Goal: Task Accomplishment & Management: Use online tool/utility

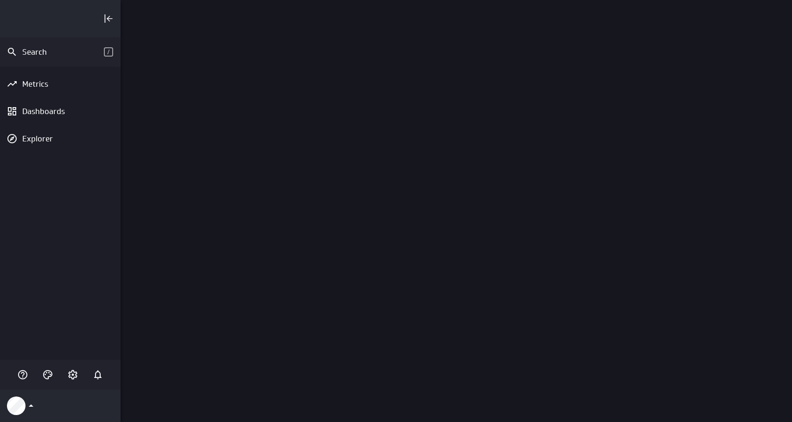
scroll to position [422, 672]
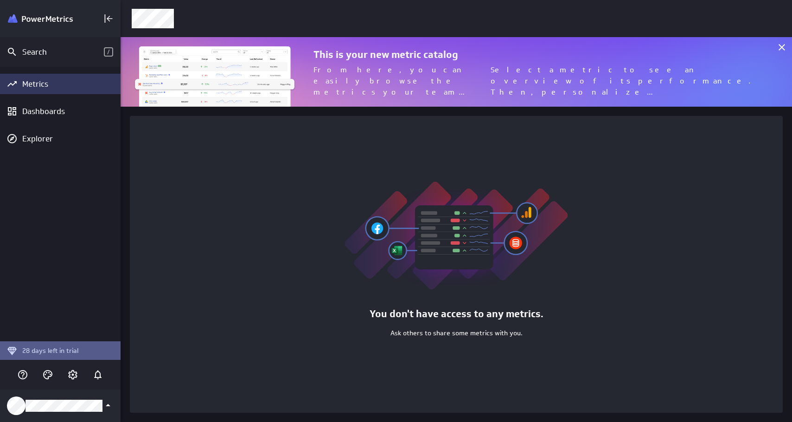
scroll to position [422, 672]
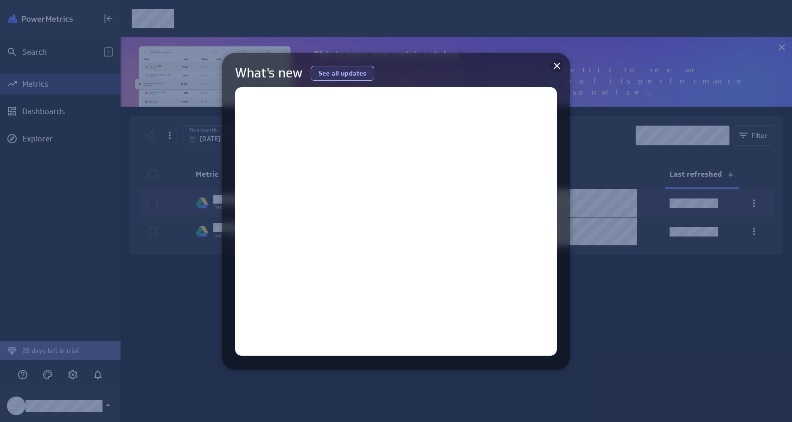
click at [557, 69] on icon at bounding box center [556, 65] width 11 height 11
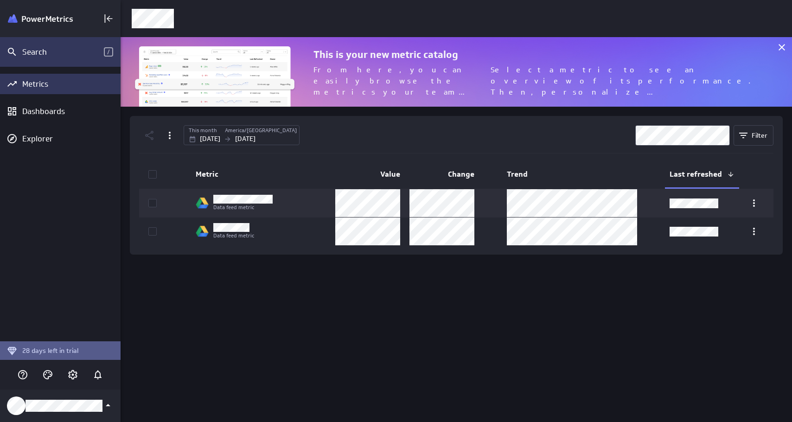
click at [49, 57] on div "Search /" at bounding box center [60, 52] width 121 height 30
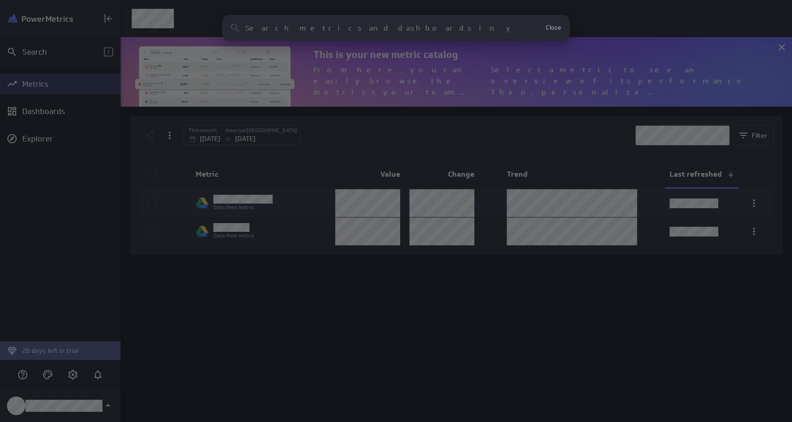
click at [52, 89] on div "Clear Close No results found No assets in your account match this search reques…" at bounding box center [396, 211] width 792 height 422
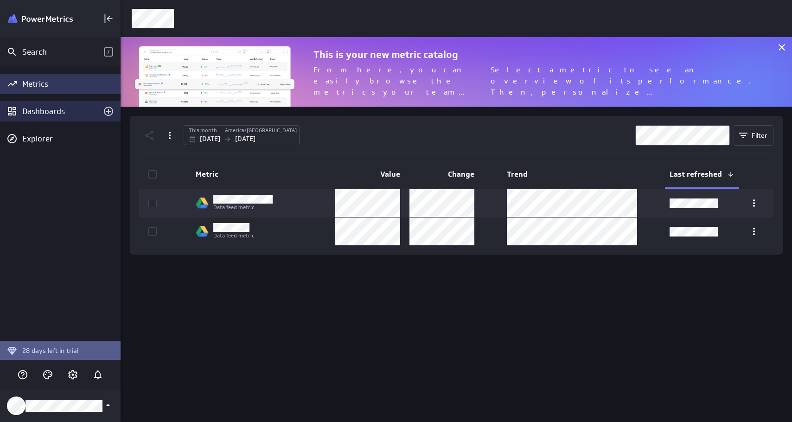
click at [56, 116] on div "Dashboards" at bounding box center [60, 111] width 121 height 20
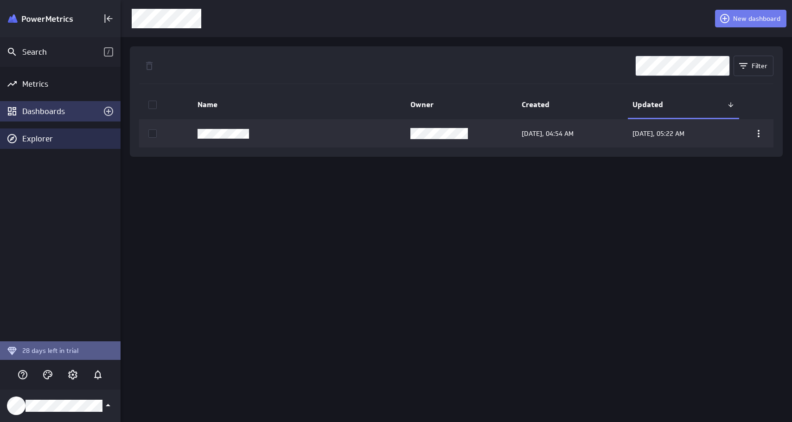
click at [51, 137] on div "Explorer" at bounding box center [70, 139] width 96 height 10
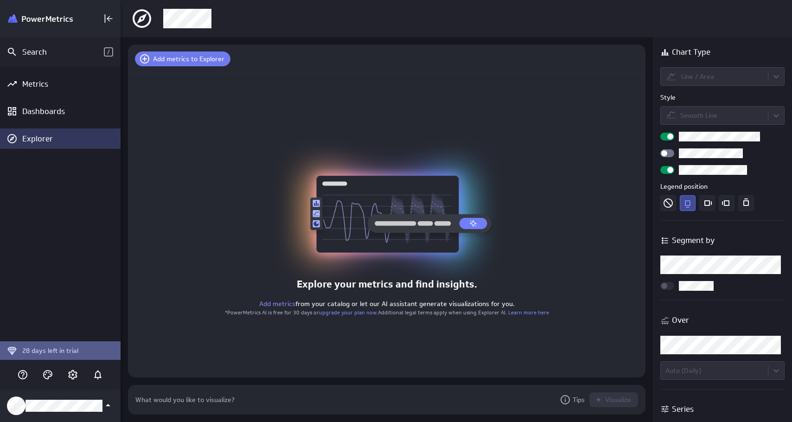
scroll to position [30, 518]
click at [55, 113] on div "Dashboards" at bounding box center [60, 111] width 76 height 10
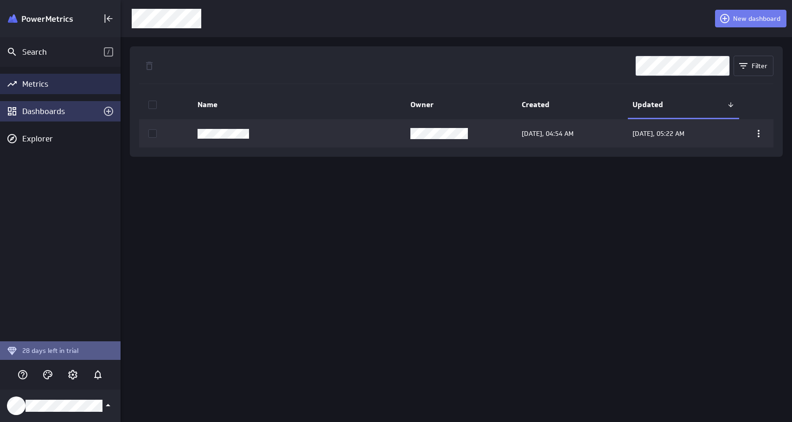
click at [42, 76] on div "Metrics" at bounding box center [60, 84] width 121 height 20
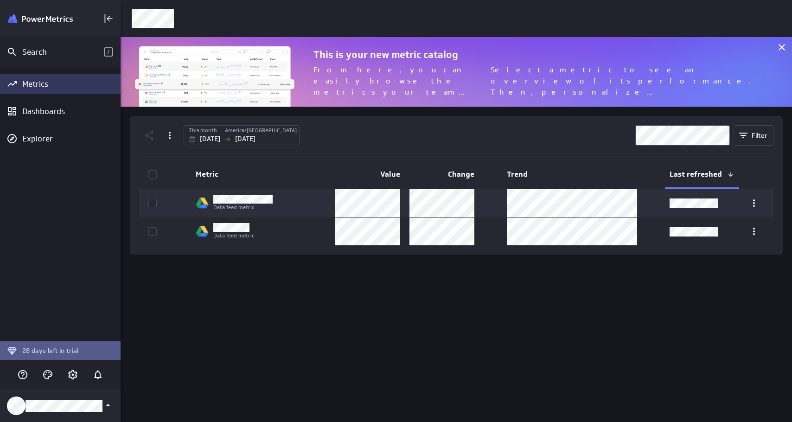
scroll to position [70, 672]
click at [106, 19] on icon "Collapse" at bounding box center [108, 18] width 11 height 11
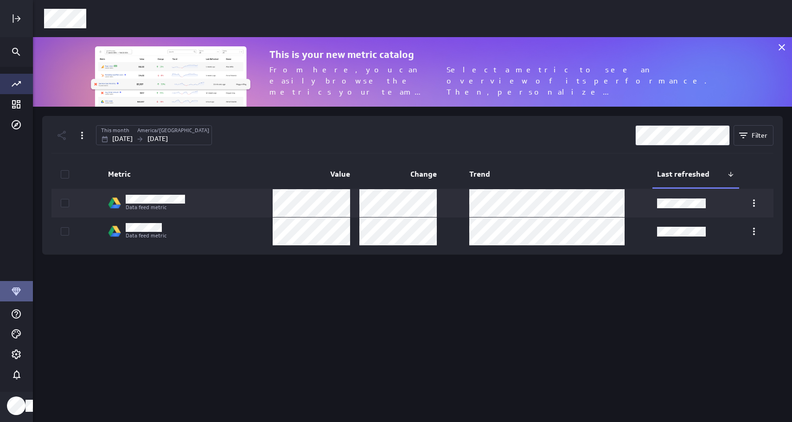
scroll to position [0, 0]
click at [19, 90] on div "Go to all metrics page." at bounding box center [16, 84] width 32 height 20
click at [19, 108] on icon "Go to Dashboard Library" at bounding box center [16, 104] width 8 height 8
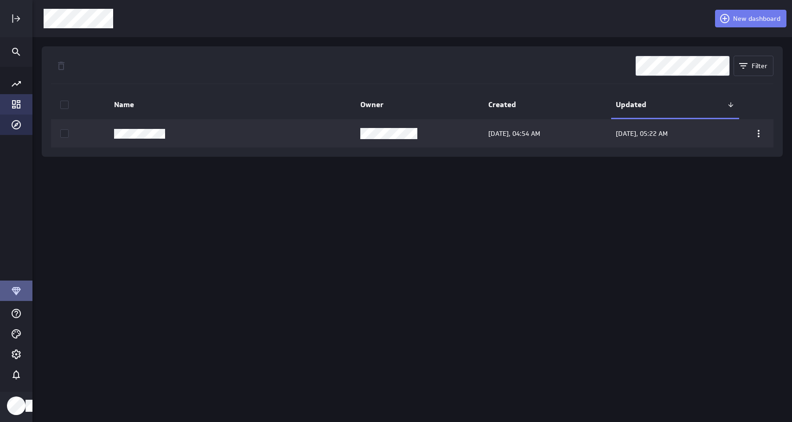
click at [18, 123] on icon "Explorer" at bounding box center [16, 124] width 11 height 11
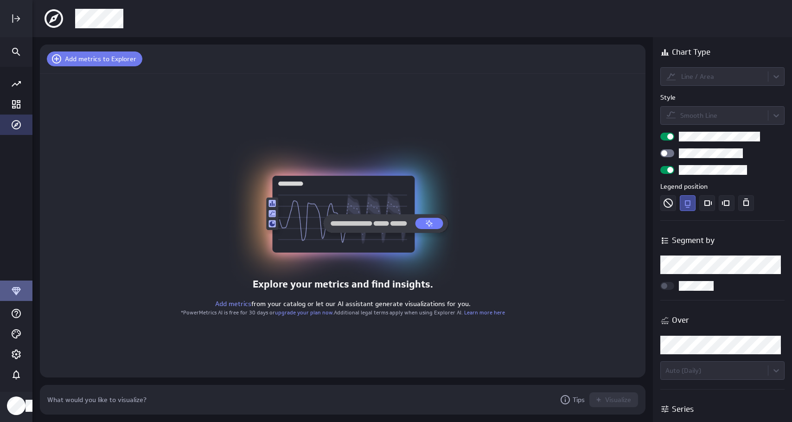
scroll to position [30, 606]
click at [15, 25] on div "Expand" at bounding box center [16, 19] width 16 height 16
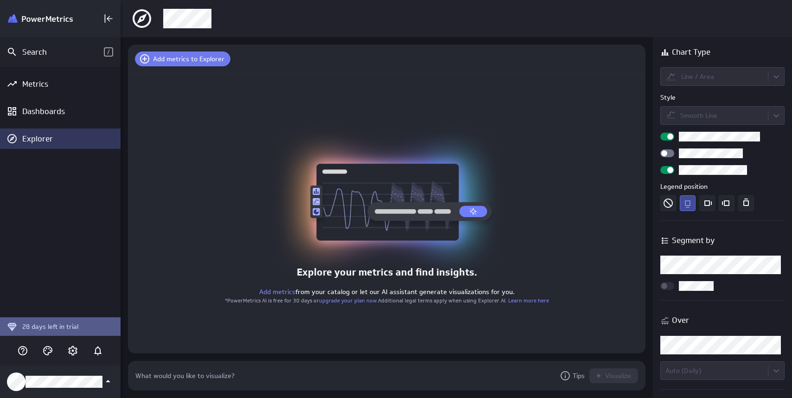
scroll to position [398, 672]
click at [43, 113] on div "Dashboards" at bounding box center [60, 111] width 76 height 10
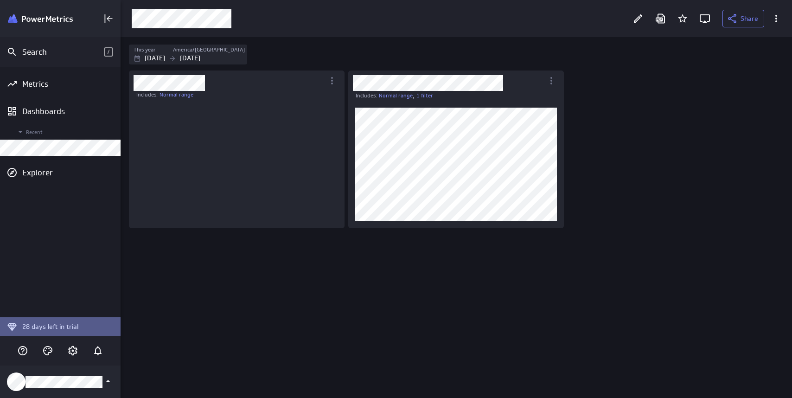
scroll to position [116, 202]
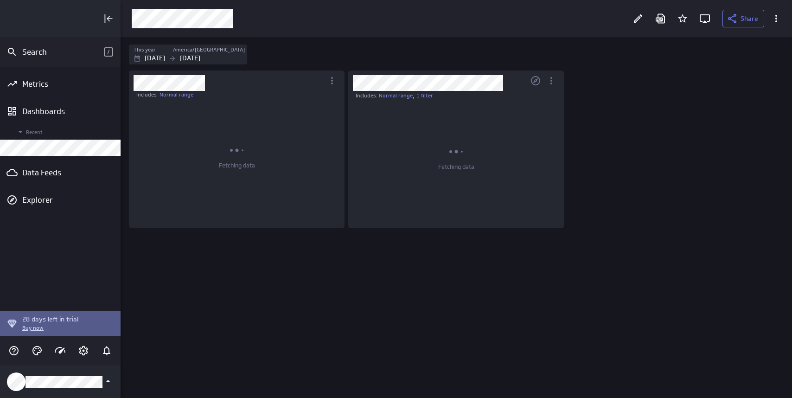
scroll to position [398, 672]
click at [42, 172] on div "Data Feeds" at bounding box center [60, 172] width 76 height 10
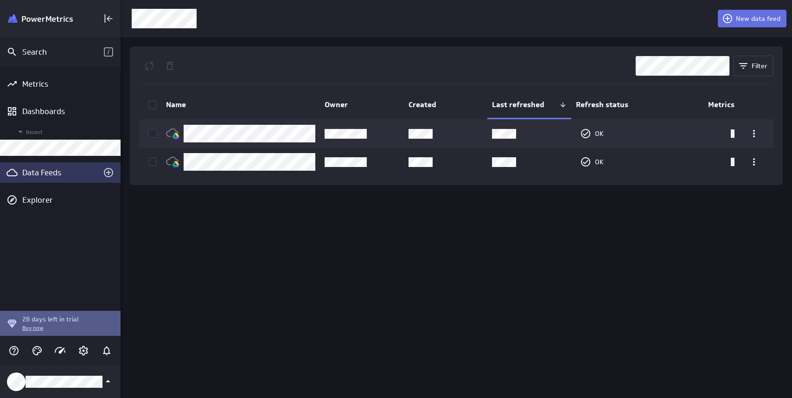
click at [750, 18] on span "New data feed" at bounding box center [758, 18] width 45 height 8
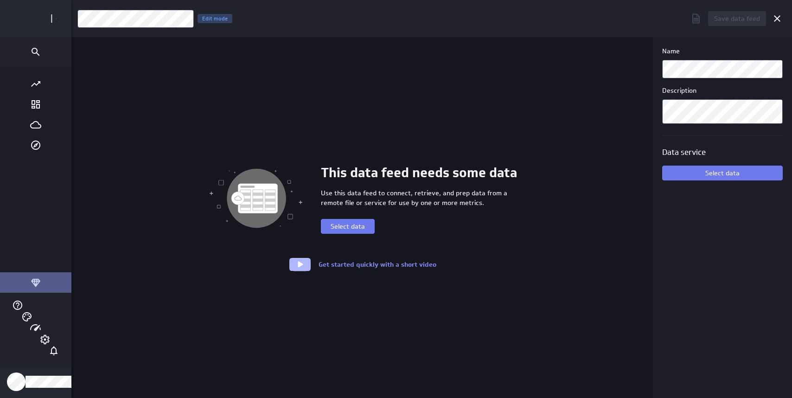
scroll to position [398, 759]
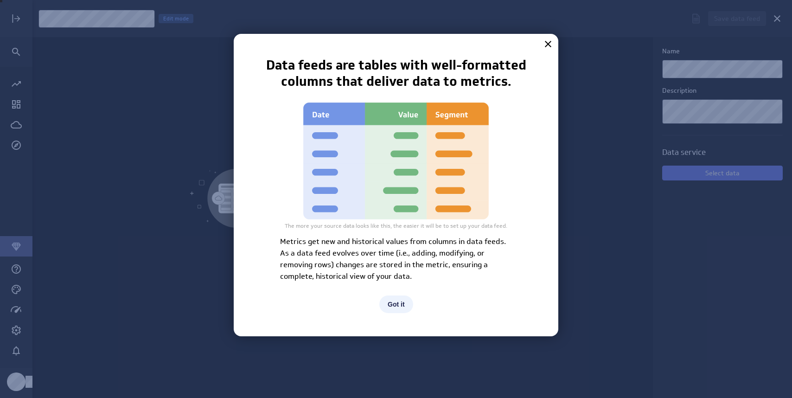
click at [399, 299] on button "Got it" at bounding box center [396, 304] width 34 height 18
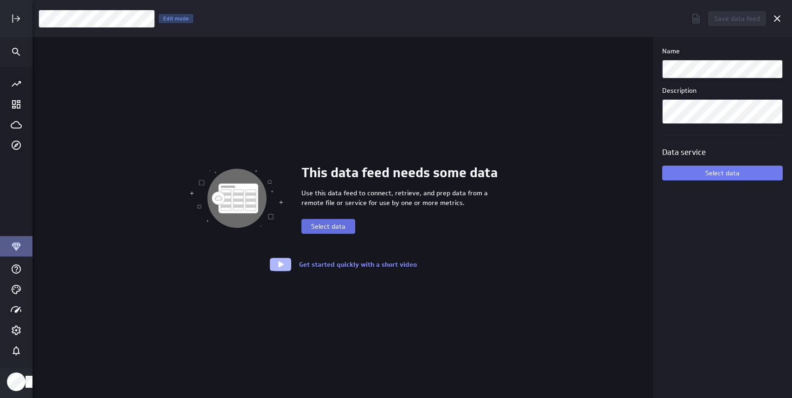
click at [330, 228] on span "Select data" at bounding box center [328, 226] width 34 height 8
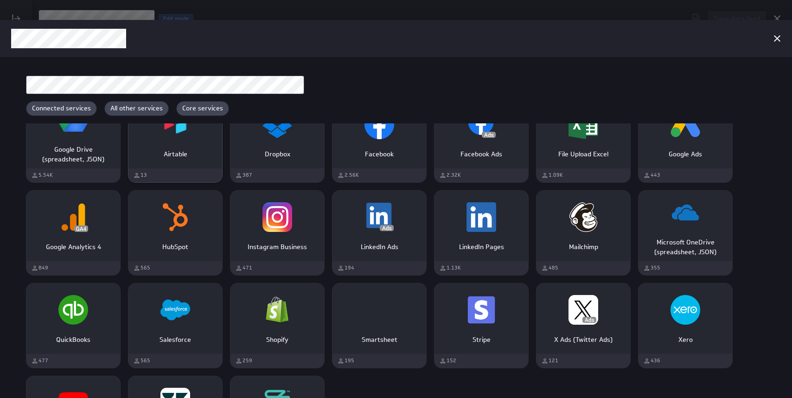
scroll to position [85, 0]
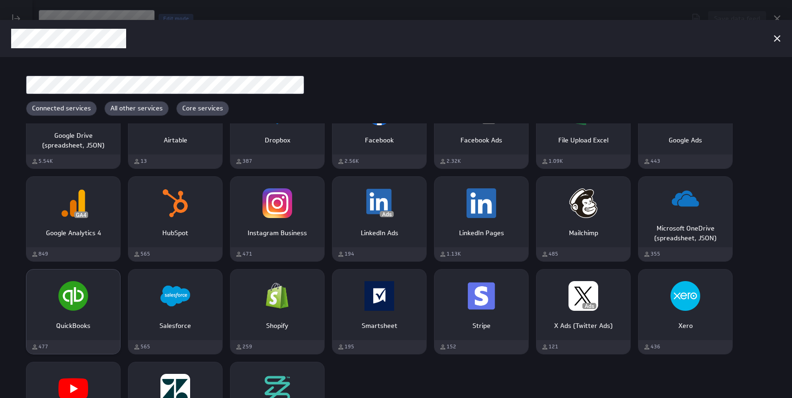
click at [71, 314] on div "QuickBooks" at bounding box center [73, 321] width 94 height 17
click at [56, 306] on div "QuickBooks" at bounding box center [73, 295] width 94 height 35
click at [77, 307] on img "QuickBooks" at bounding box center [73, 296] width 30 height 30
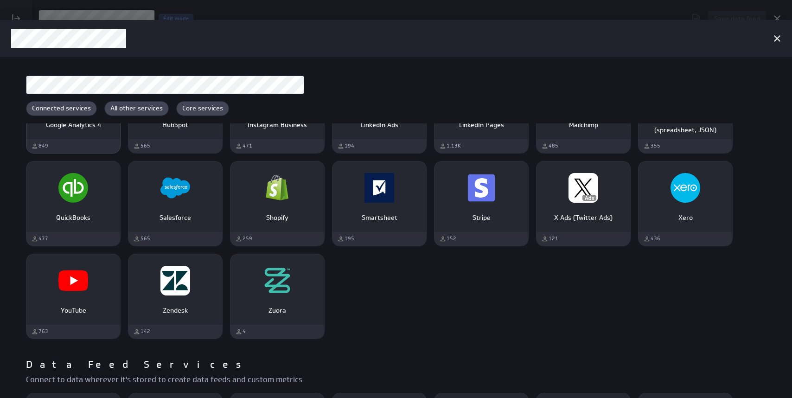
scroll to position [229, 0]
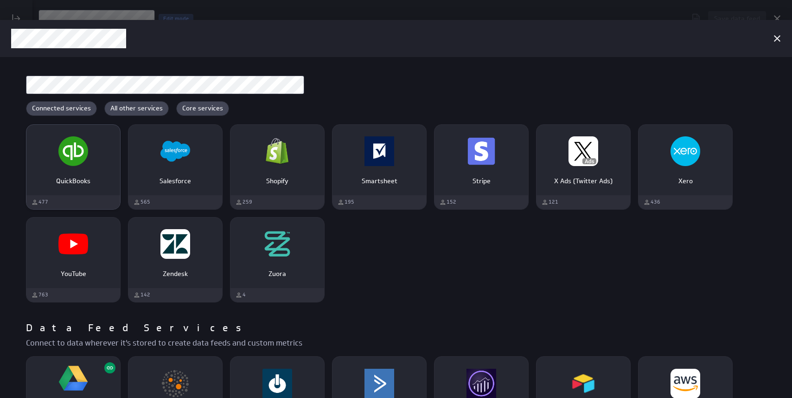
click at [80, 172] on div "QuickBooks" at bounding box center [73, 177] width 94 height 17
click at [77, 178] on p "QuickBooks" at bounding box center [73, 181] width 74 height 10
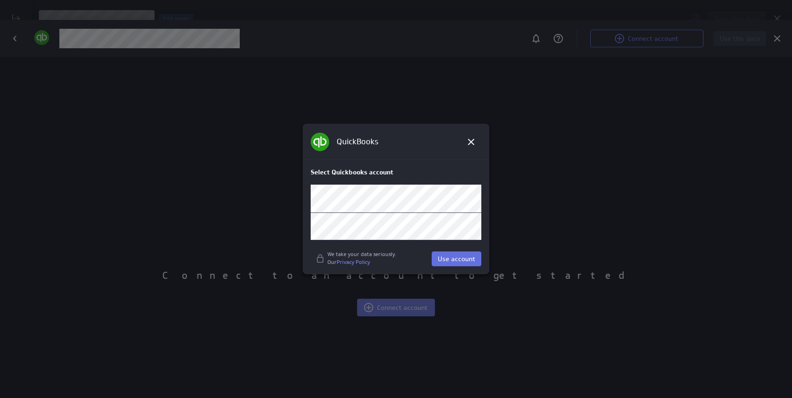
click at [452, 261] on span "Use account" at bounding box center [457, 259] width 38 height 8
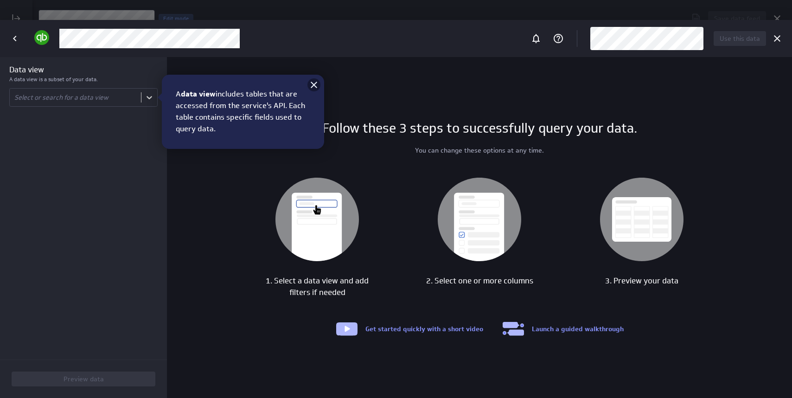
click at [312, 85] on icon at bounding box center [313, 84] width 11 height 11
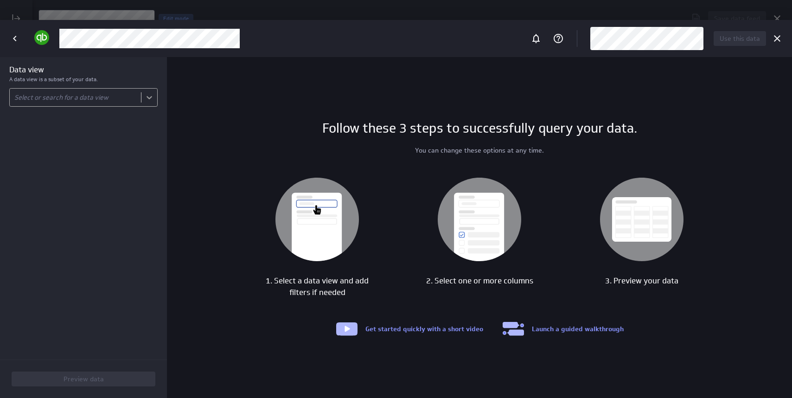
click at [149, 98] on body "Save data feed Untitled data feed Edit mode This data feed needs some data Use …" at bounding box center [396, 199] width 792 height 398
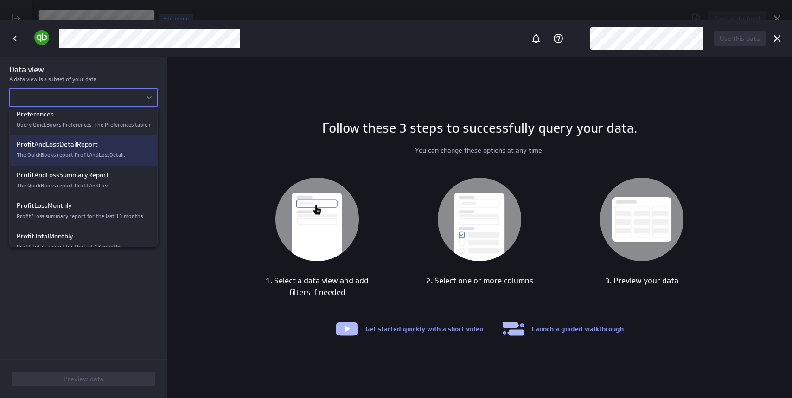
scroll to position [1405, 0]
click at [46, 153] on div "The QuickBooks report ProfitAndLossDetail." at bounding box center [84, 158] width 134 height 10
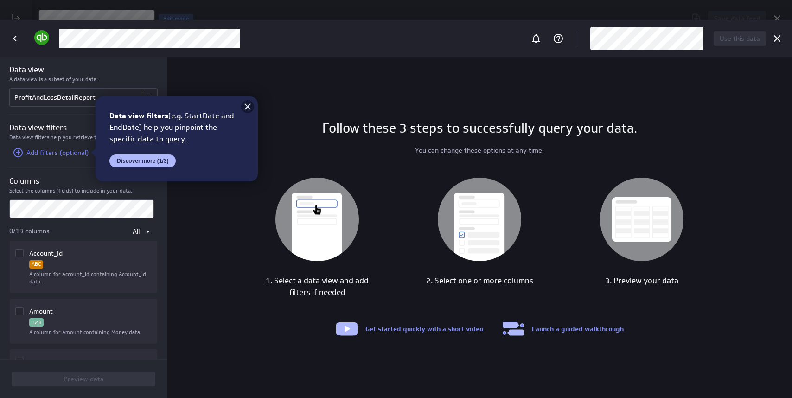
click at [244, 105] on icon at bounding box center [247, 106] width 11 height 11
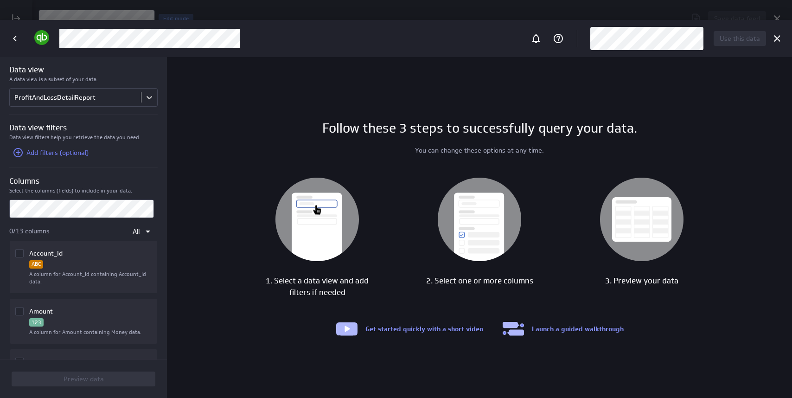
click at [217, 176] on div "Follow these 3 steps to successfully query your data. You can change these opti…" at bounding box center [479, 227] width 625 height 341
click at [18, 250] on icon "Column Account_Id" at bounding box center [19, 252] width 7 height 7
click at [0, 0] on input "Column Account_Id" at bounding box center [0, 0] width 0 height 0
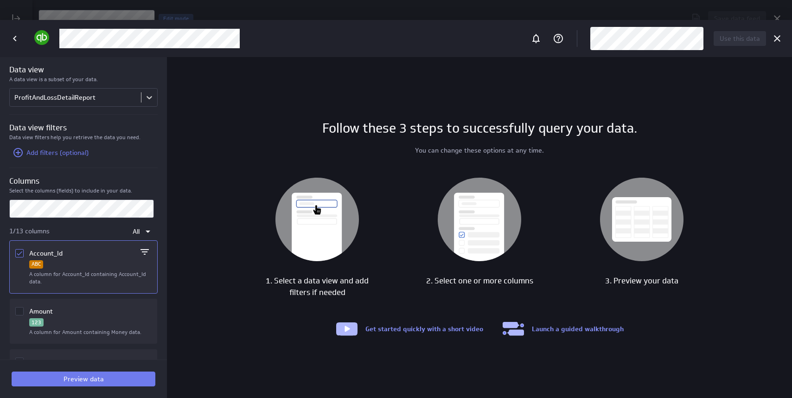
click at [20, 312] on icon "Column Amount" at bounding box center [19, 310] width 7 height 7
click at [0, 0] on input "Column Amount" at bounding box center [0, 0] width 0 height 0
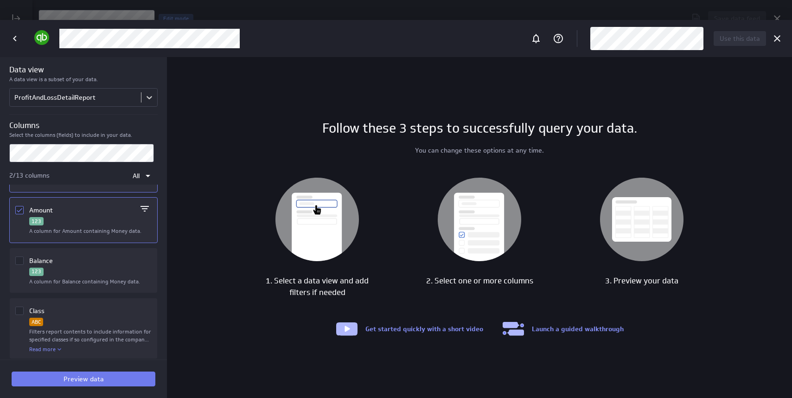
scroll to position [115, 0]
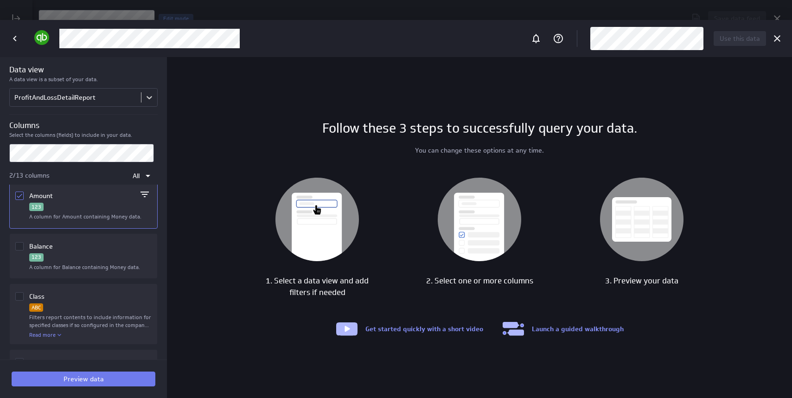
click at [19, 244] on icon "Column Balance" at bounding box center [19, 245] width 7 height 7
click at [0, 0] on input "Column Balance" at bounding box center [0, 0] width 0 height 0
click at [20, 296] on icon "Column Class" at bounding box center [20, 296] width 6 height 4
click at [0, 0] on input "Column Class" at bounding box center [0, 0] width 0 height 0
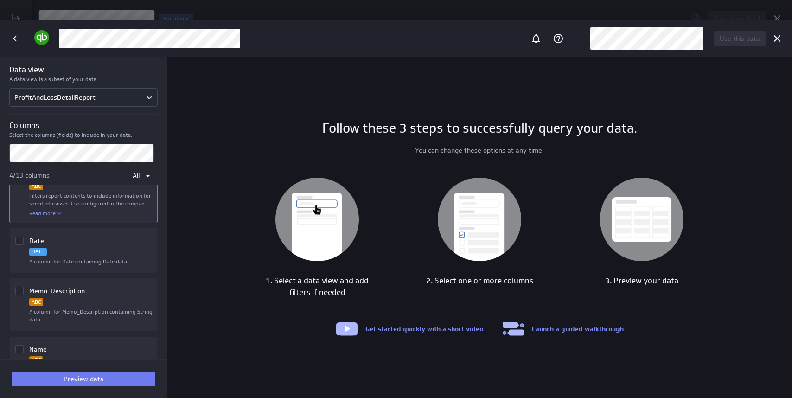
scroll to position [240, 0]
click at [23, 238] on span "Column Date" at bounding box center [19, 237] width 8 height 8
click at [0, 0] on input "Column Date" at bounding box center [0, 0] width 0 height 0
click at [19, 288] on icon "Column Memo_Description" at bounding box center [20, 288] width 6 height 4
click at [0, 0] on input "Column Memo_Description" at bounding box center [0, 0] width 0 height 0
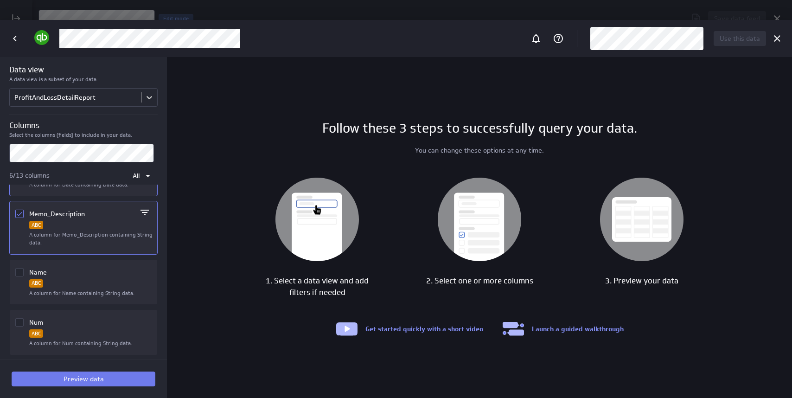
scroll to position [320, 0]
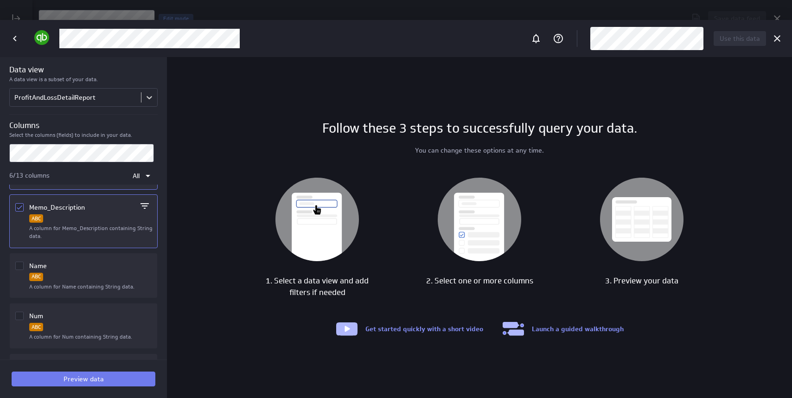
click at [20, 263] on icon "Column Name" at bounding box center [19, 265] width 7 height 7
click at [0, 0] on input "Column Name" at bounding box center [0, 0] width 0 height 0
click at [14, 320] on div "Num ABC A column for Num containing String data. …" at bounding box center [83, 324] width 140 height 38
click at [18, 319] on icon "Column Num" at bounding box center [19, 315] width 7 height 7
click at [0, 0] on input "Column Num" at bounding box center [0, 0] width 0 height 0
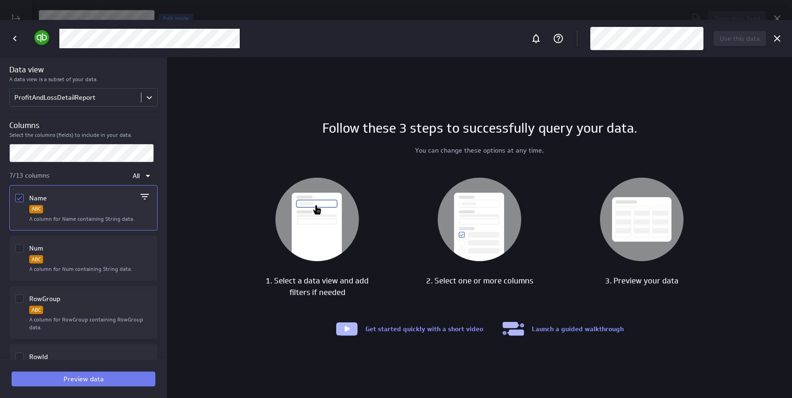
scroll to position [391, 0]
click at [21, 245] on icon "Column Num" at bounding box center [19, 244] width 7 height 7
click at [0, 0] on input "Column Num" at bounding box center [0, 0] width 0 height 0
click at [20, 297] on icon "Column RowGroup" at bounding box center [19, 295] width 7 height 7
click at [0, 0] on input "Column RowGroup" at bounding box center [0, 0] width 0 height 0
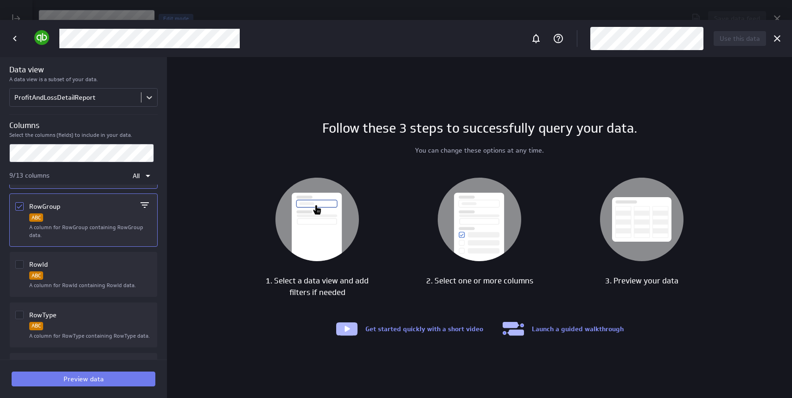
scroll to position [483, 0]
click at [20, 262] on icon "Column RowId" at bounding box center [20, 262] width 6 height 4
click at [0, 0] on input "Column RowId" at bounding box center [0, 0] width 0 height 0
click at [18, 312] on icon "Column RowType" at bounding box center [19, 311] width 7 height 7
click at [0, 0] on input "Column RowType" at bounding box center [0, 0] width 0 height 0
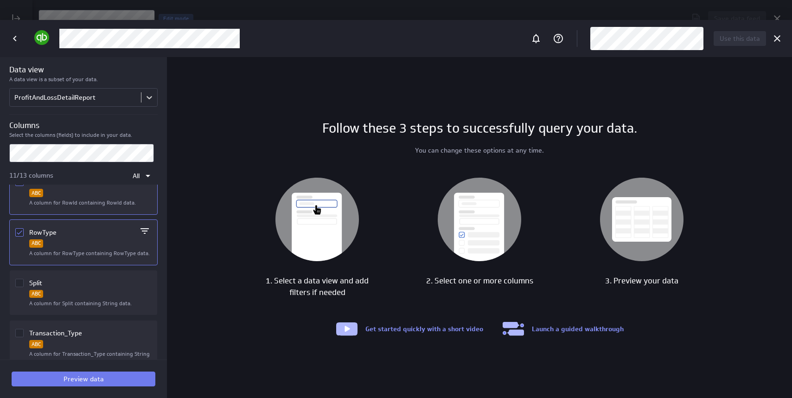
scroll to position [582, 0]
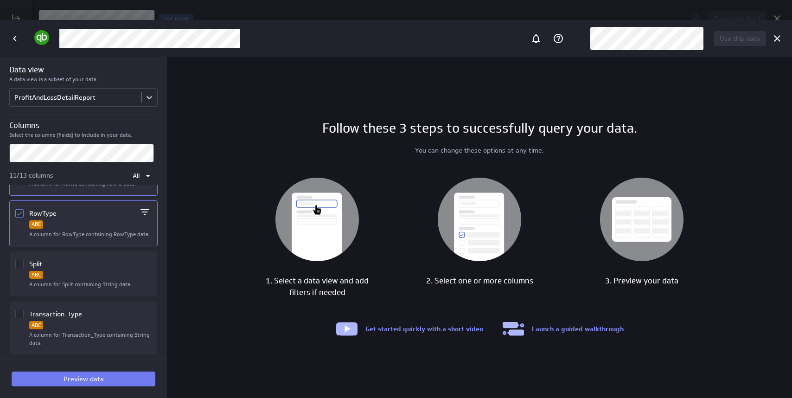
click at [18, 264] on icon "Column Split" at bounding box center [19, 263] width 7 height 7
click at [0, 0] on input "Column Split" at bounding box center [0, 0] width 0 height 0
click at [17, 312] on icon "Column Transaction_Type" at bounding box center [19, 313] width 7 height 7
click at [0, 0] on input "Column Transaction_Type" at bounding box center [0, 0] width 0 height 0
click at [94, 379] on span "Preview data" at bounding box center [84, 379] width 40 height 8
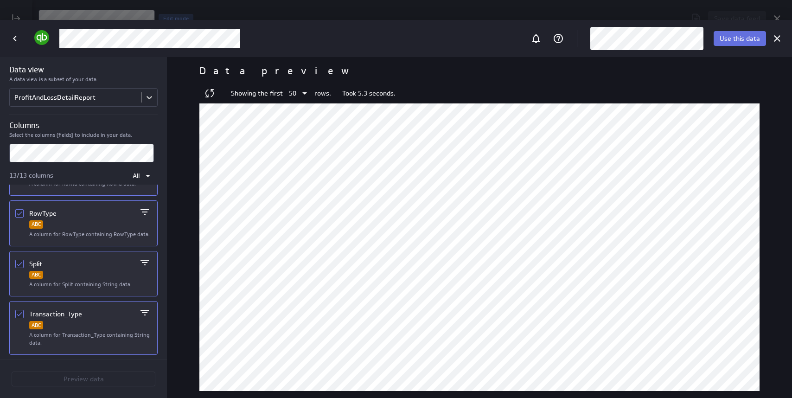
click at [730, 33] on button "Use this data" at bounding box center [739, 38] width 52 height 15
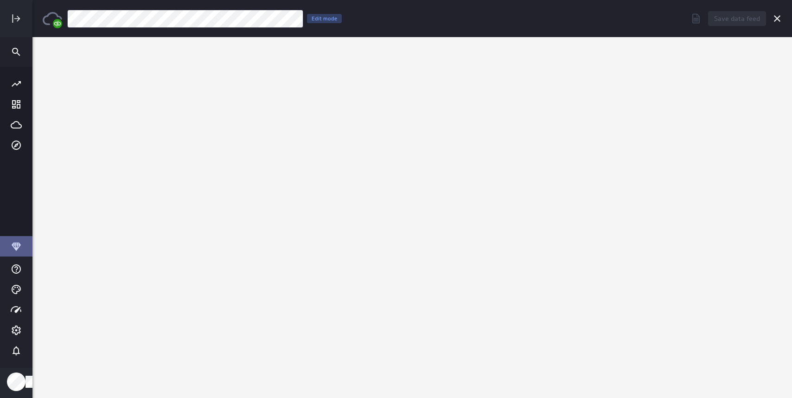
scroll to position [0, 0]
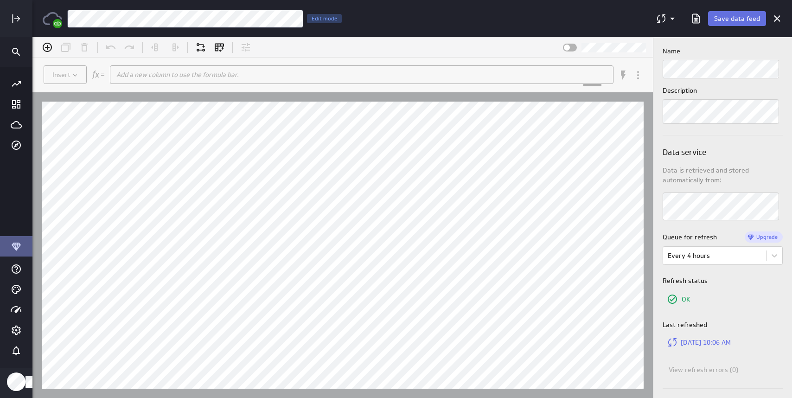
click at [739, 16] on span "Save data feed" at bounding box center [737, 18] width 46 height 8
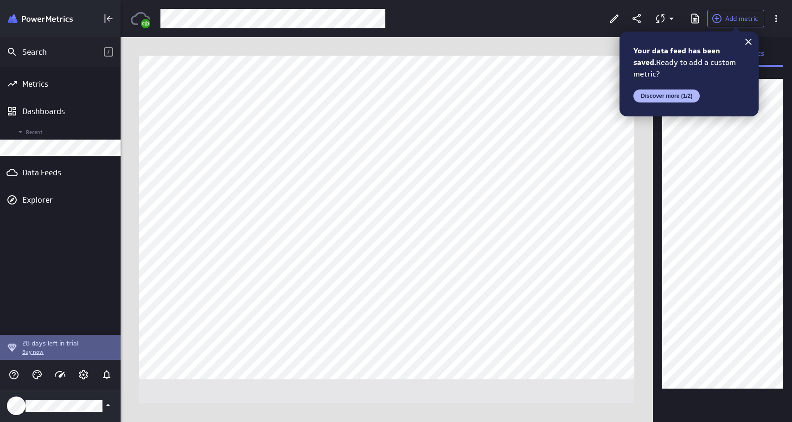
scroll to position [422, 672]
